Goal: Information Seeking & Learning: Learn about a topic

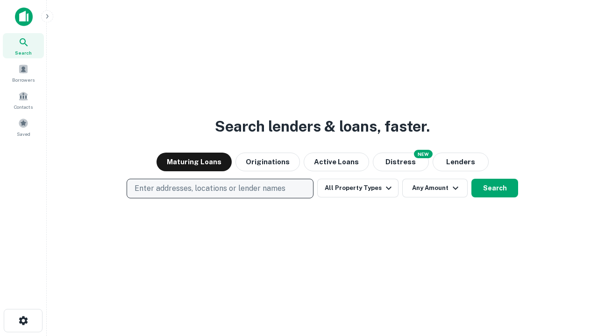
click at [220, 189] on p "Enter addresses, locations or lender names" at bounding box center [210, 188] width 151 height 11
type input "**********"
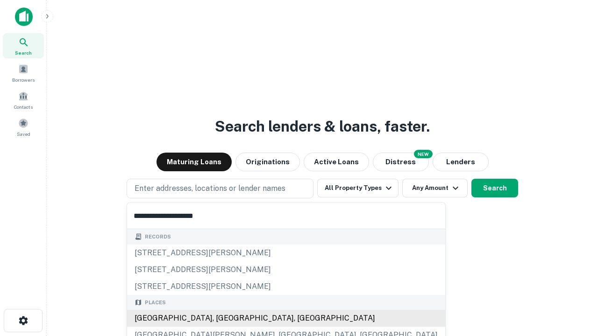
click at [223, 319] on div "Santa Monica, CA, USA" at bounding box center [286, 318] width 318 height 17
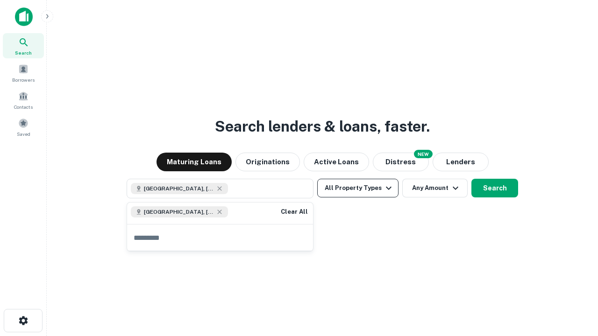
click at [358, 188] on button "All Property Types" at bounding box center [357, 188] width 81 height 19
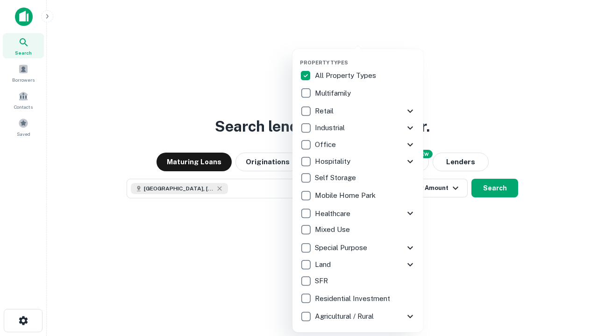
click at [365, 57] on button "button" at bounding box center [365, 57] width 131 height 0
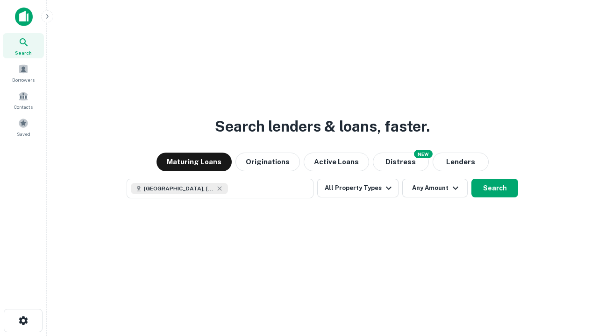
scroll to position [15, 0]
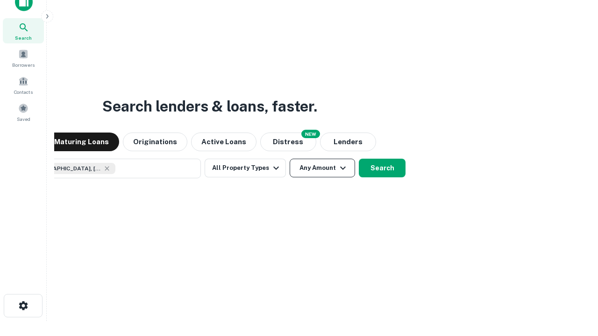
click at [290, 159] on button "Any Amount" at bounding box center [322, 168] width 65 height 19
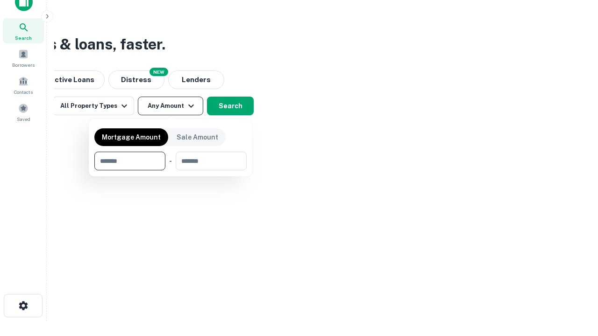
type input "*******"
click at [171, 171] on button "button" at bounding box center [170, 171] width 152 height 0
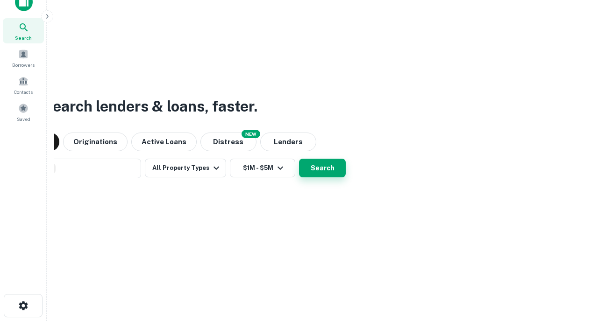
click at [299, 159] on button "Search" at bounding box center [322, 168] width 47 height 19
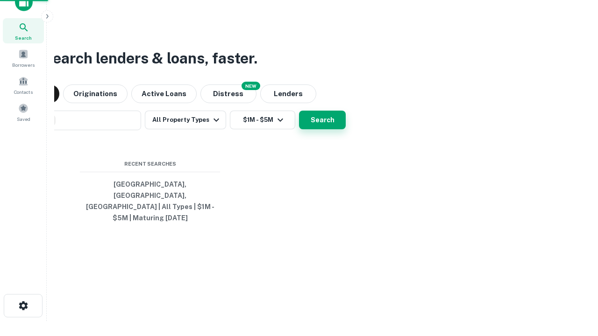
scroll to position [30, 264]
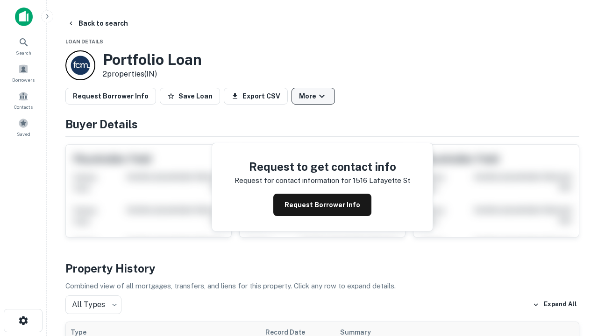
click at [313, 96] on button "More" at bounding box center [313, 96] width 43 height 17
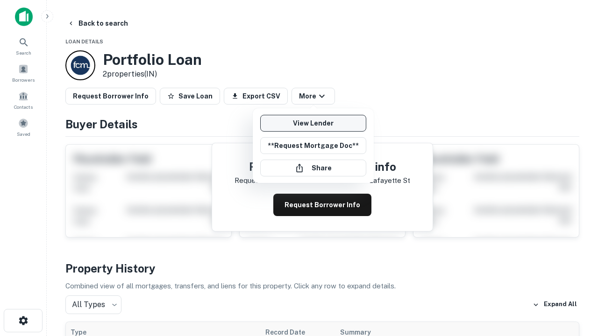
click at [313, 123] on link "View Lender" at bounding box center [313, 123] width 106 height 17
